Goal: Navigation & Orientation: Find specific page/section

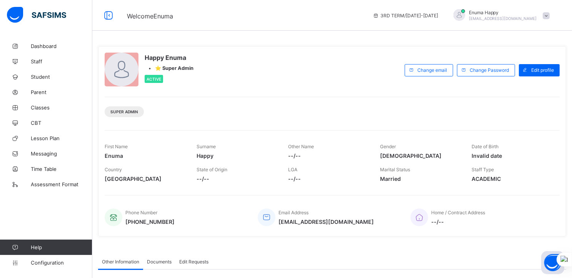
click at [549, 15] on span at bounding box center [546, 15] width 7 height 7
click at [203, 13] on span "Welcome Enuma" at bounding box center [244, 15] width 234 height 10
click at [37, 75] on span "Student" at bounding box center [62, 77] width 62 height 6
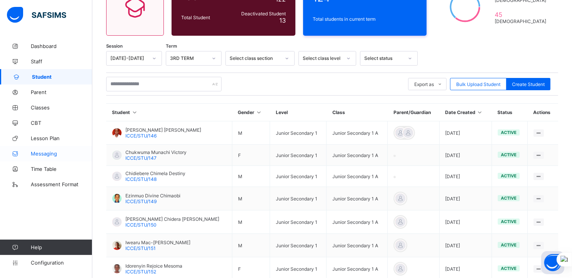
scroll to position [88, 0]
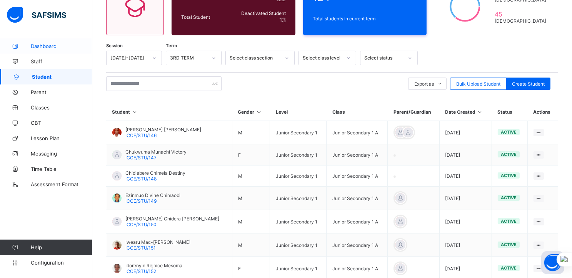
click at [41, 46] on span "Dashboard" at bounding box center [62, 46] width 62 height 6
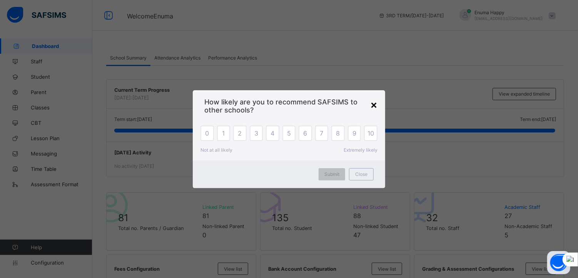
click at [374, 104] on div "×" at bounding box center [373, 104] width 7 height 13
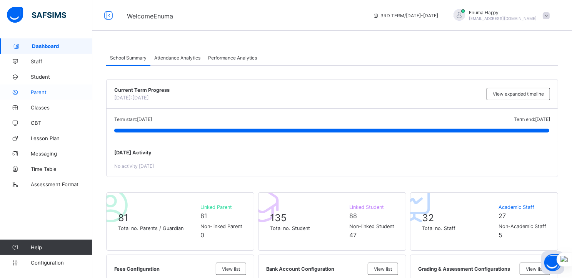
click at [37, 92] on span "Parent" at bounding box center [62, 92] width 62 height 6
